Goal: Find specific page/section: Find specific page/section

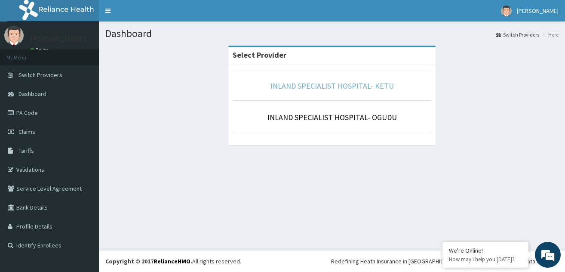
click at [312, 88] on link "INLAND SPECIALIST HOSPITAL- KETU" at bounding box center [331, 86] width 123 height 10
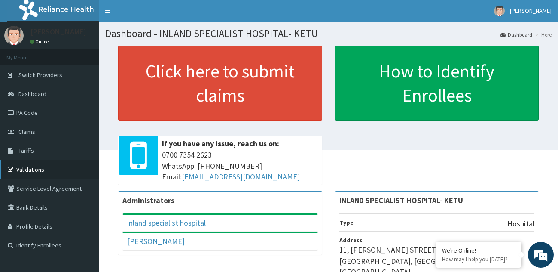
click at [30, 173] on link "Validations" at bounding box center [49, 169] width 99 height 19
